Goal: Information Seeking & Learning: Understand process/instructions

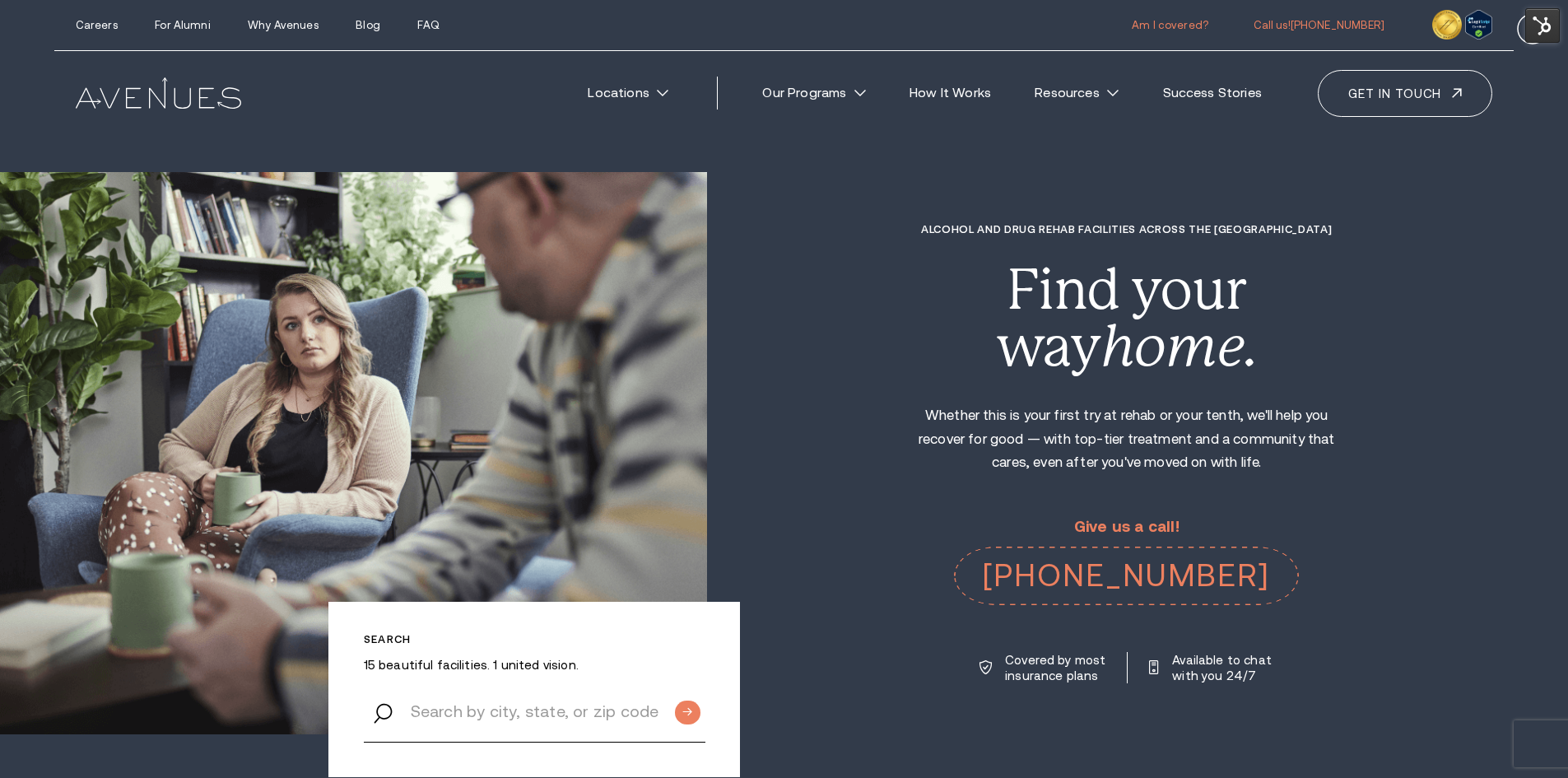
click at [1175, 25] on link "Am I covered?" at bounding box center [1169, 25] width 77 height 12
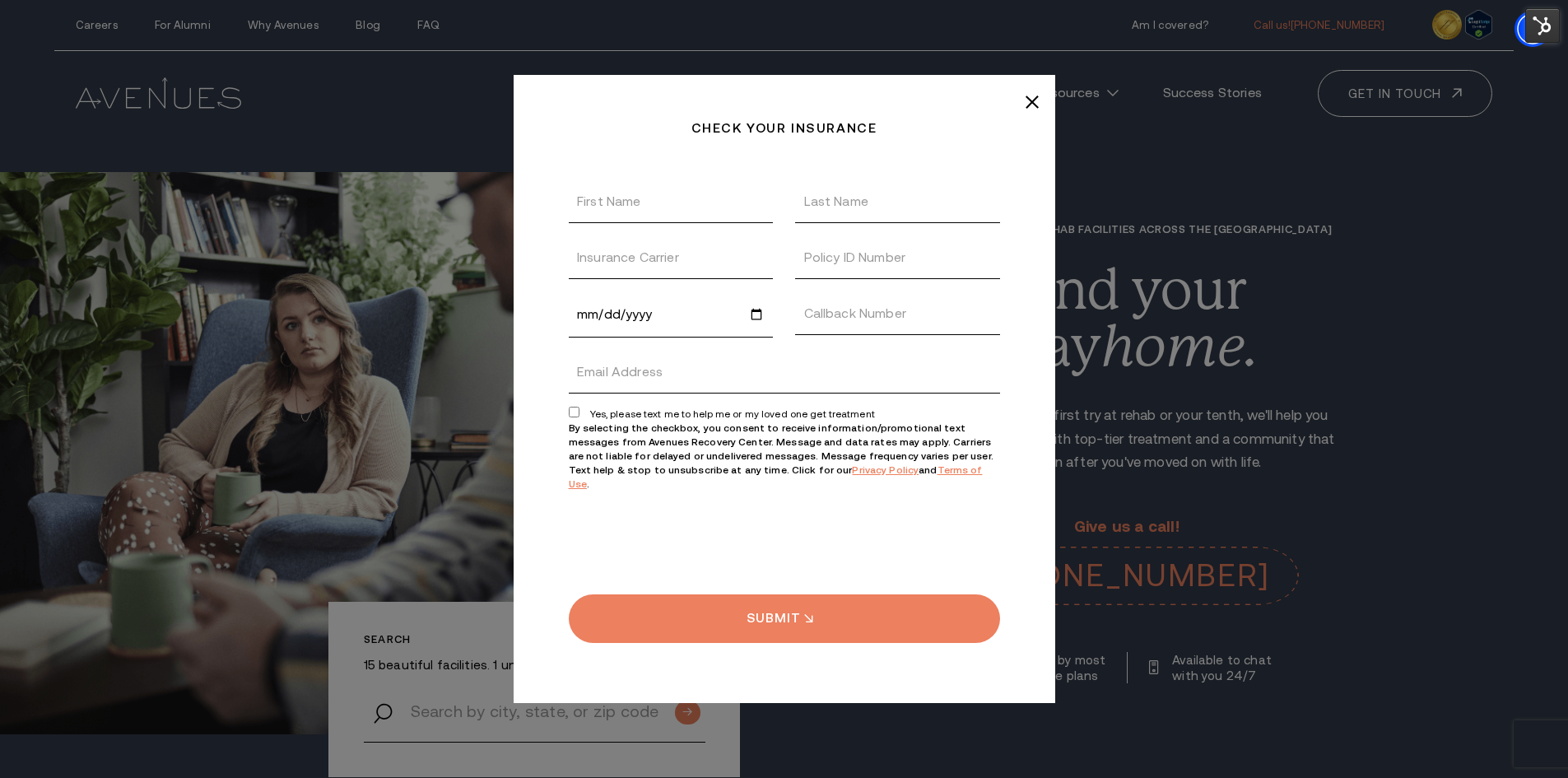
click at [1535, 23] on img at bounding box center [1542, 26] width 34 height 34
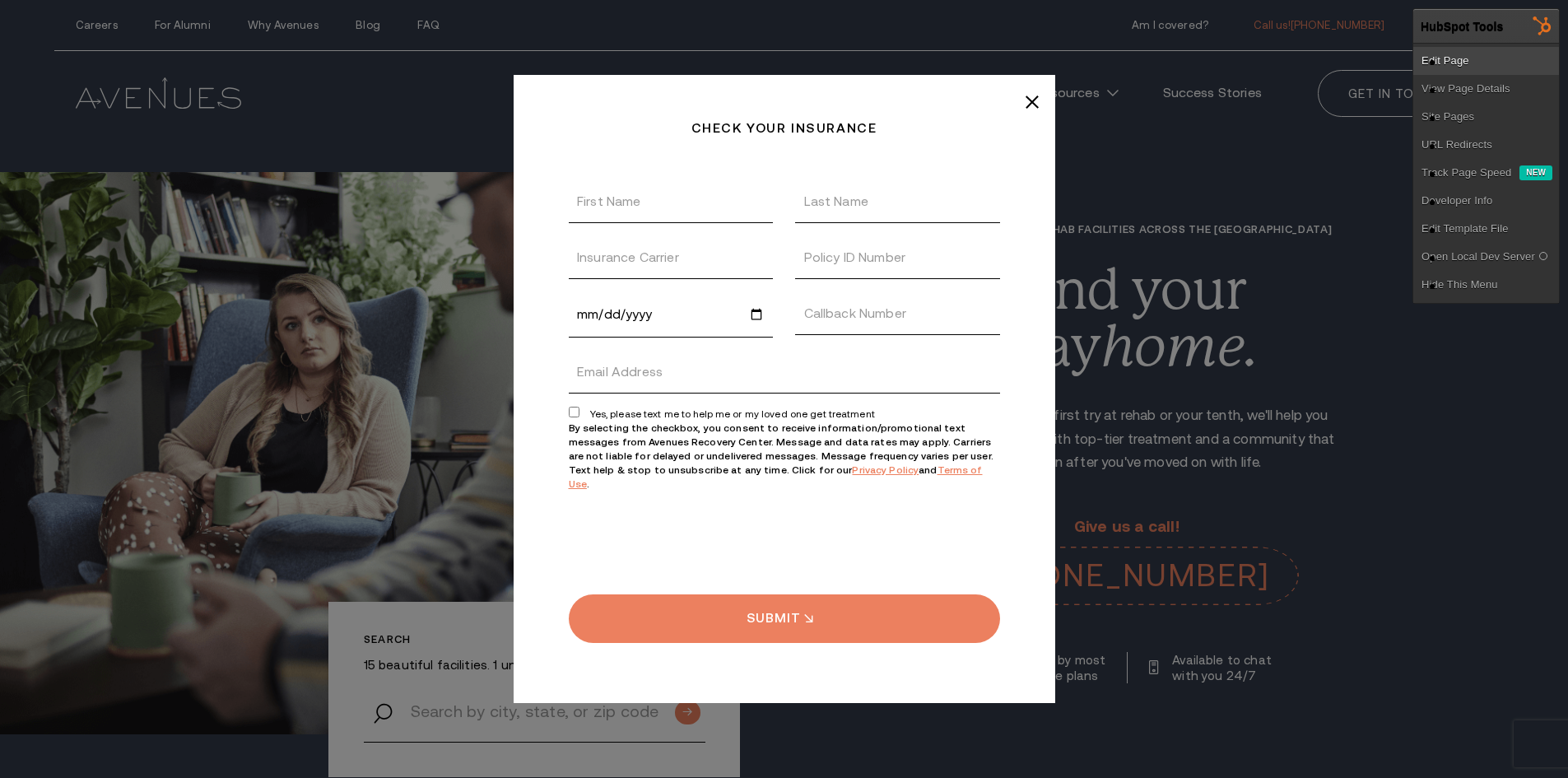
click at [1485, 57] on link "Edit Page" at bounding box center [1485, 61] width 145 height 28
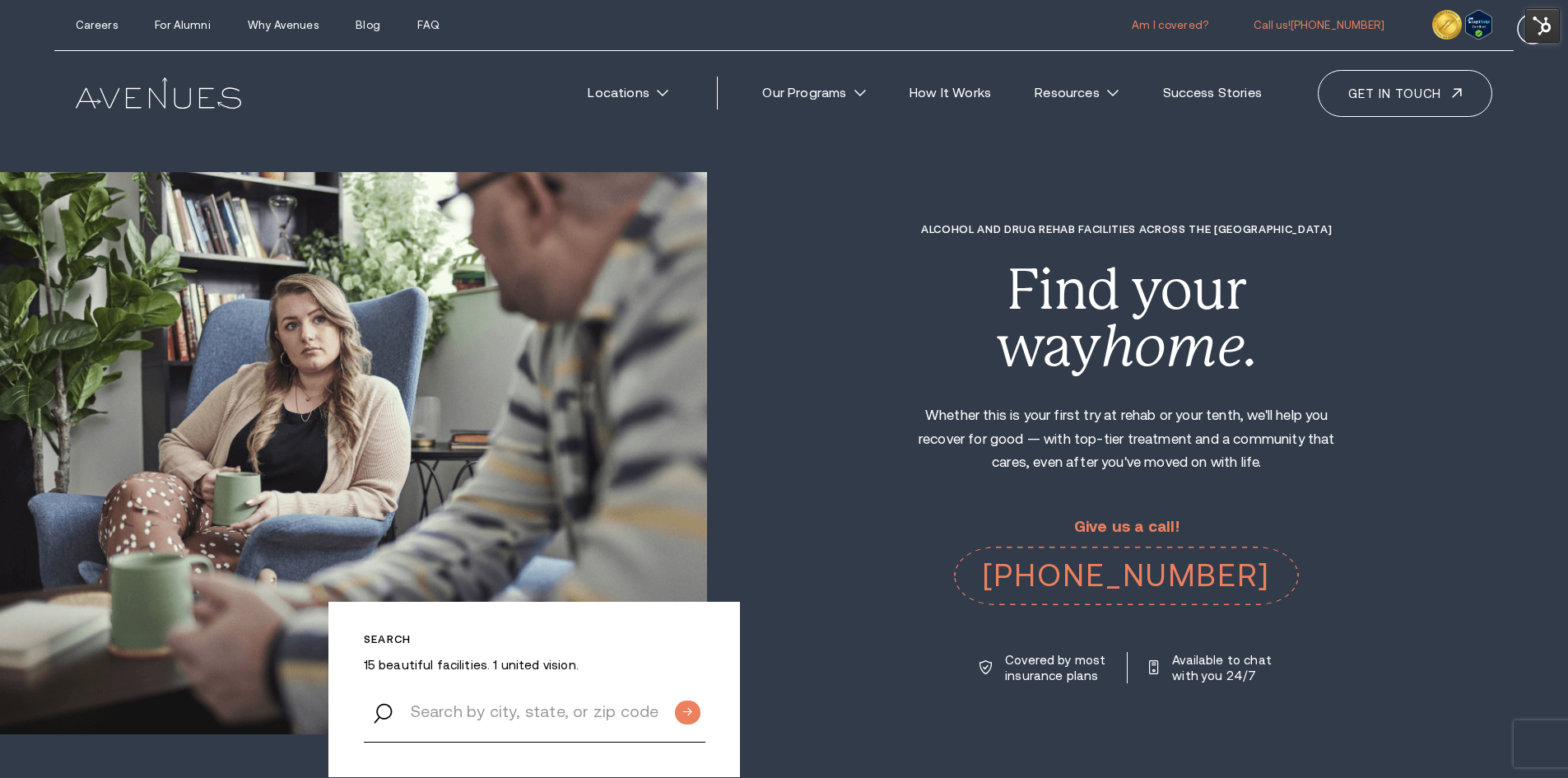
click at [1193, 27] on link "Am I covered?" at bounding box center [1169, 25] width 77 height 12
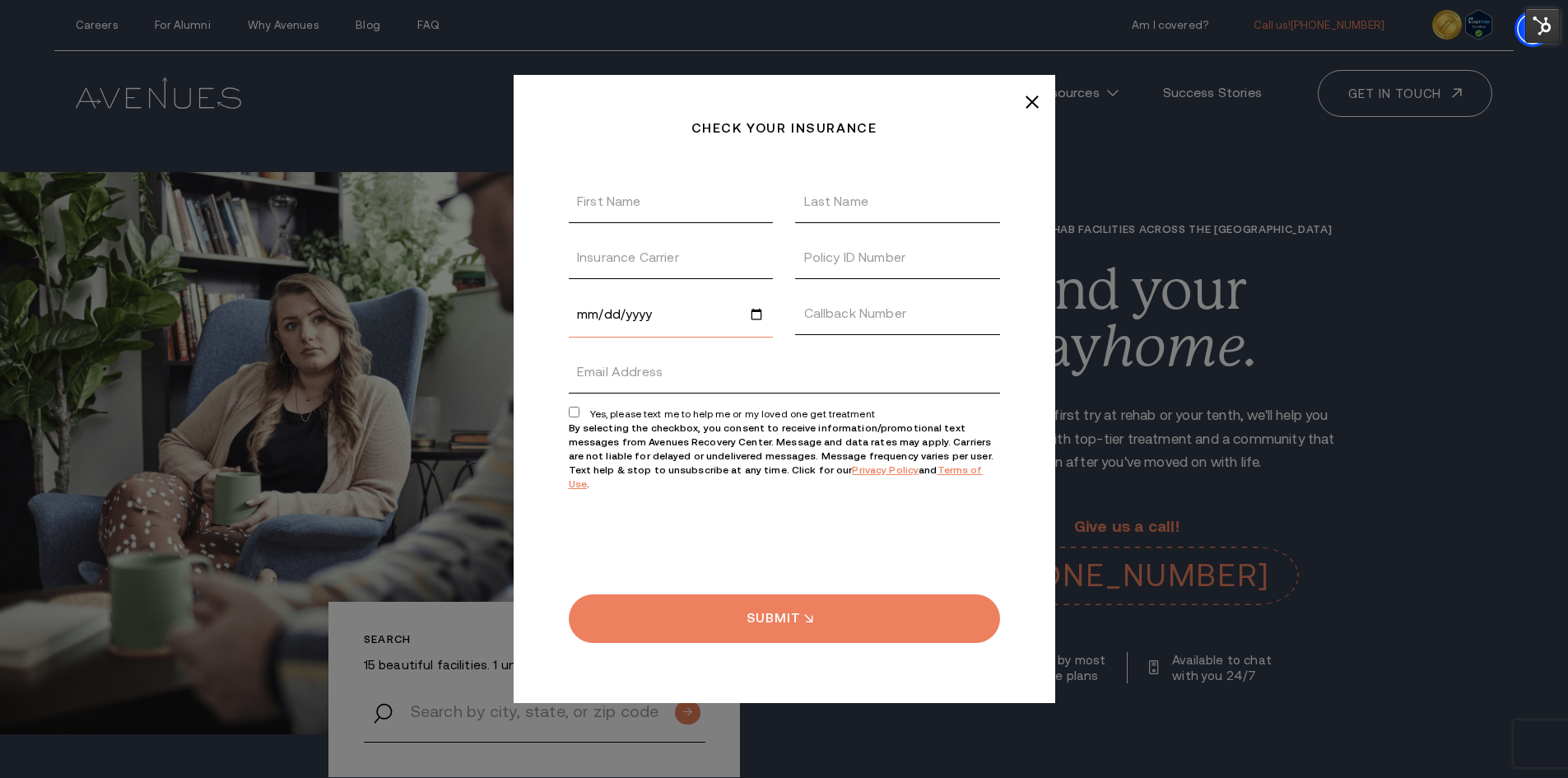
click at [750, 318] on input "Date of Birth" at bounding box center [671, 315] width 205 height 46
click at [539, 284] on div "Check your insurance Thanks, We received your insurance request! We will get ba…" at bounding box center [784, 389] width 542 height 628
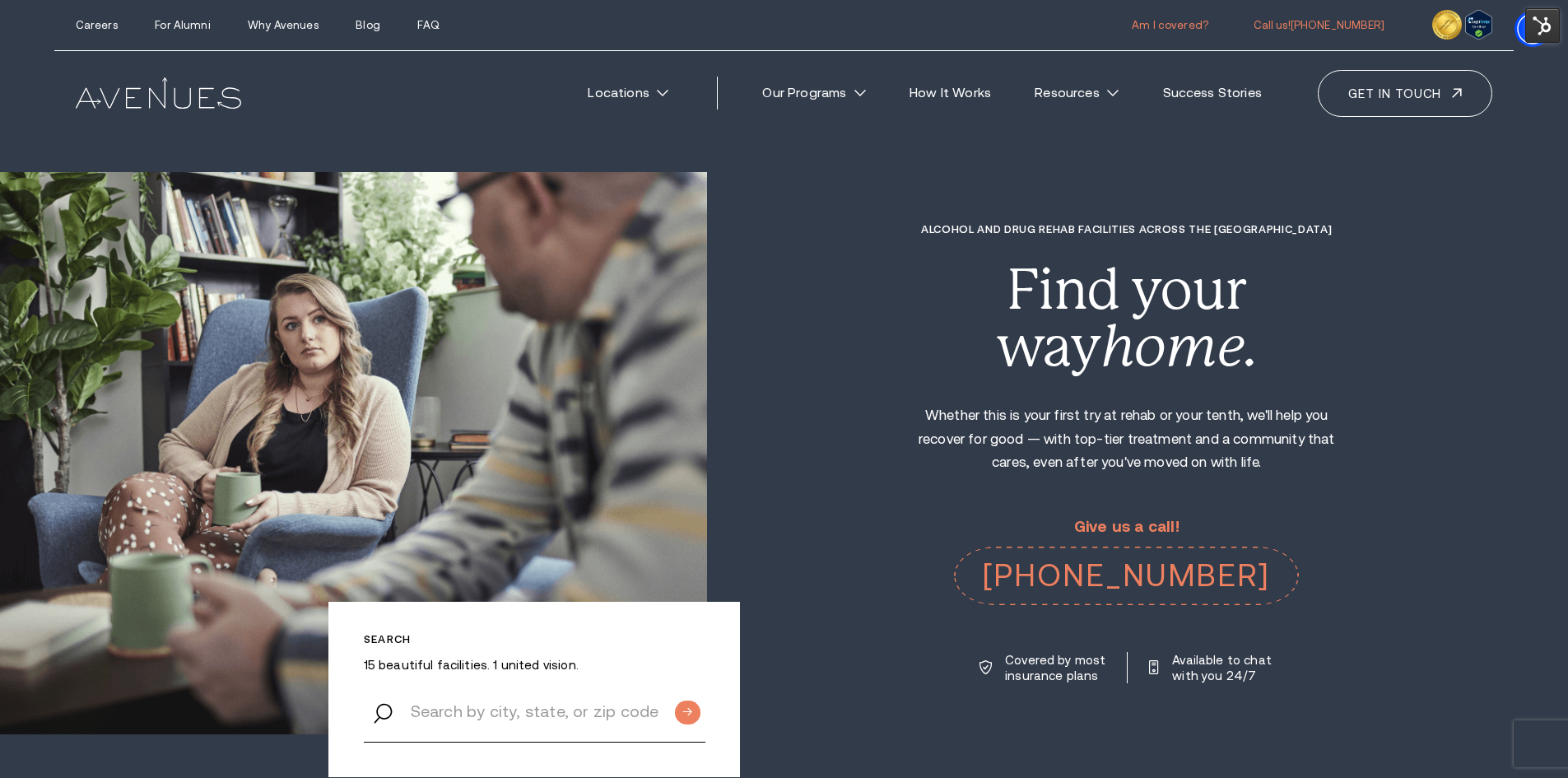
click at [1183, 24] on link "Am I covered?" at bounding box center [1169, 25] width 77 height 12
